Goal: Find contact information: Find contact information

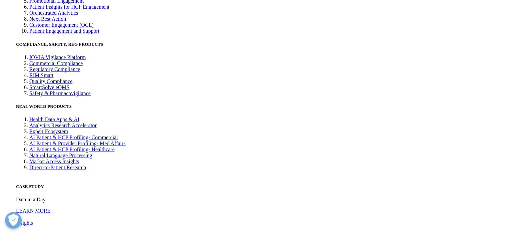
scroll to position [1800, 0]
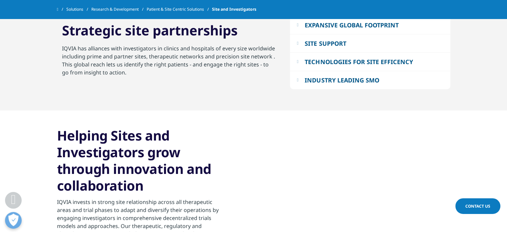
scroll to position [267, 0]
click at [322, 42] on div "SITE SUPPORT" at bounding box center [325, 43] width 41 height 8
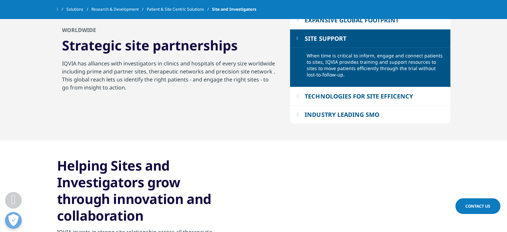
click at [326, 23] on div "EXPANSIVE GLOBAL FOOTPRINT" at bounding box center [352, 20] width 94 height 8
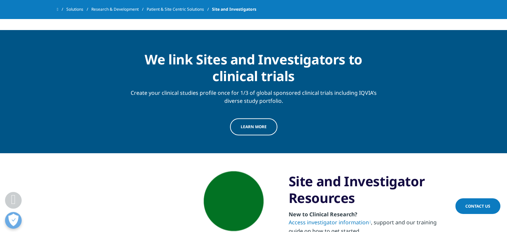
scroll to position [967, 0]
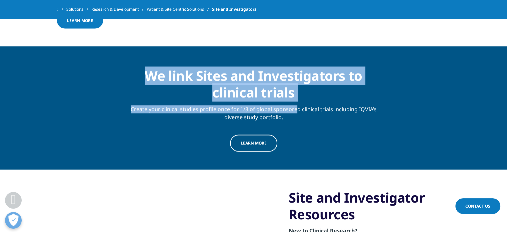
drag, startPoint x: 144, startPoint y: 74, endPoint x: 293, endPoint y: 104, distance: 152.3
click at [294, 104] on div "We link Sites and Investigators to clinical trials Create your clinical studies…" at bounding box center [253, 108] width 257 height 90
click at [290, 104] on div "Create your clinical studies profile once for 1/3 of global sponsored clinical …" at bounding box center [253, 111] width 257 height 20
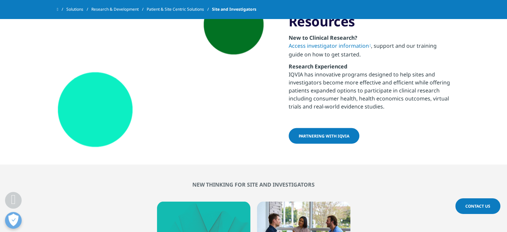
scroll to position [1167, 0]
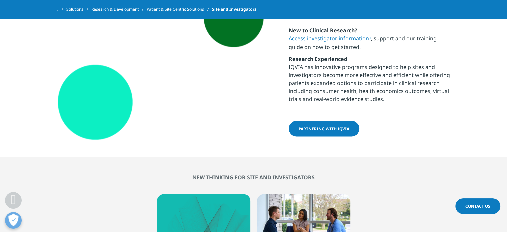
click at [309, 124] on link "partnering with IQVIA" at bounding box center [324, 128] width 71 height 16
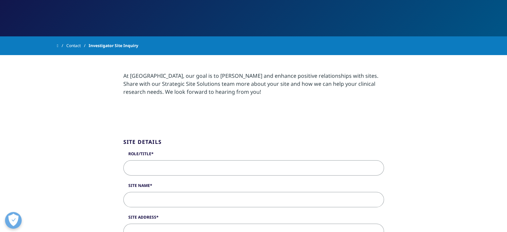
scroll to position [100, 0]
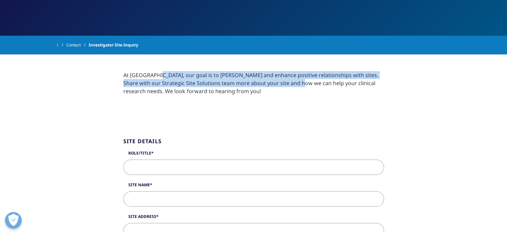
drag, startPoint x: 133, startPoint y: 73, endPoint x: 259, endPoint y: 80, distance: 126.9
click at [259, 80] on div "At IQVIA, our goal is to foster and enhance positive relationships with sites. …" at bounding box center [253, 83] width 260 height 24
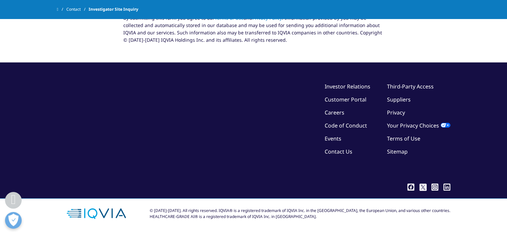
scroll to position [714, 0]
